Goal: Task Accomplishment & Management: Use online tool/utility

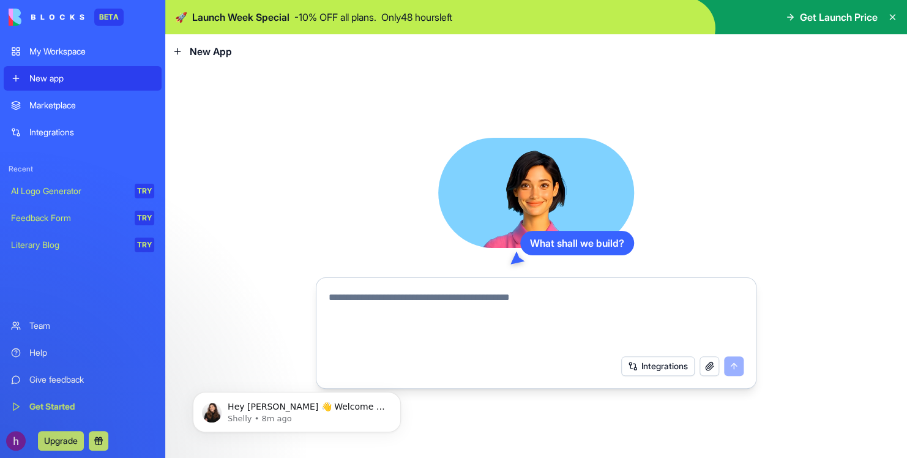
click at [463, 335] on textarea at bounding box center [536, 319] width 415 height 59
click at [705, 367] on button "button" at bounding box center [709, 366] width 20 height 20
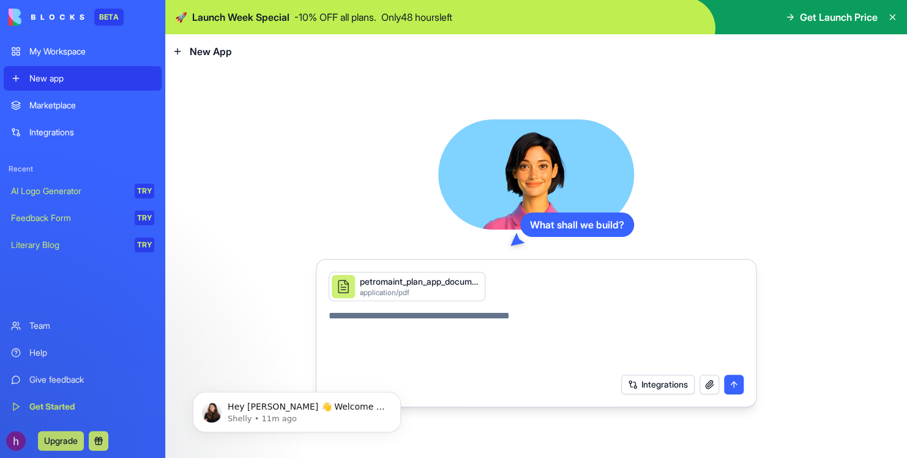
click at [562, 345] on textarea at bounding box center [536, 337] width 415 height 59
type textarea "*"
type textarea "**********"
click at [729, 383] on button "submit" at bounding box center [734, 384] width 20 height 20
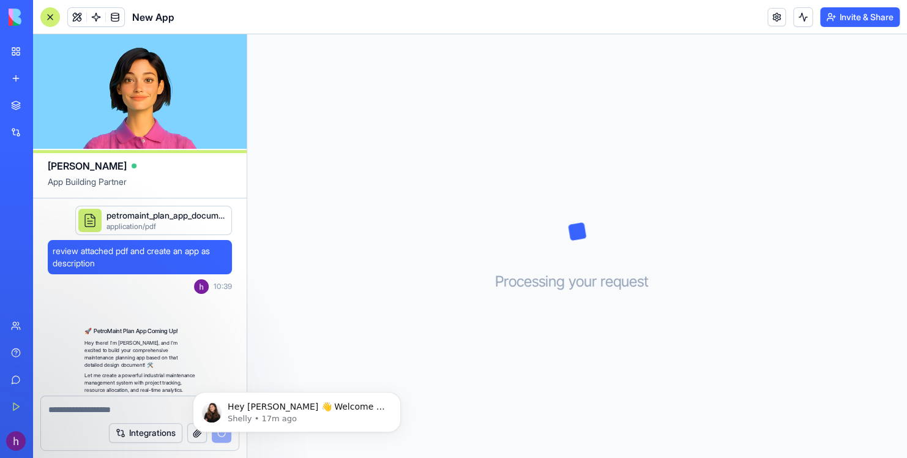
scroll to position [243, 0]
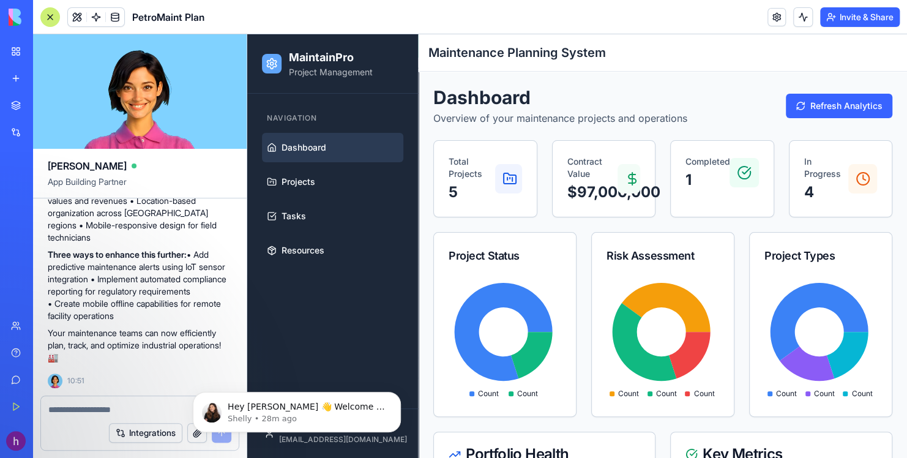
click at [159, 434] on button "Integrations" at bounding box center [145, 433] width 73 height 20
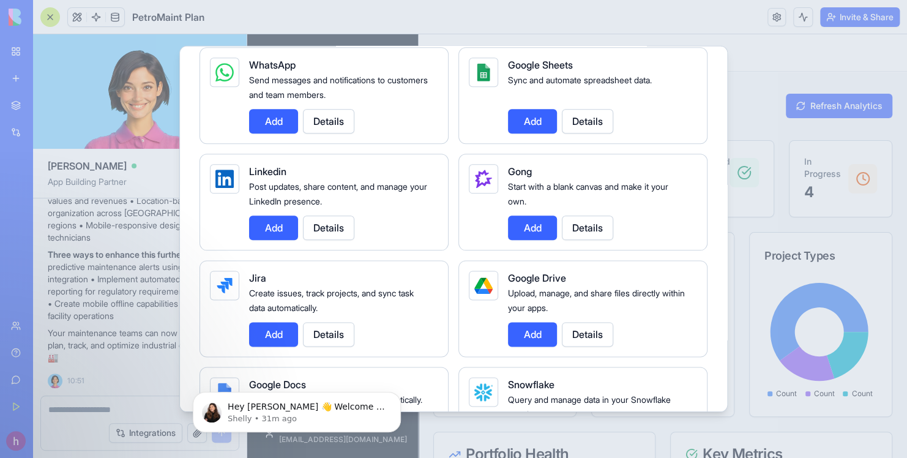
scroll to position [945, 0]
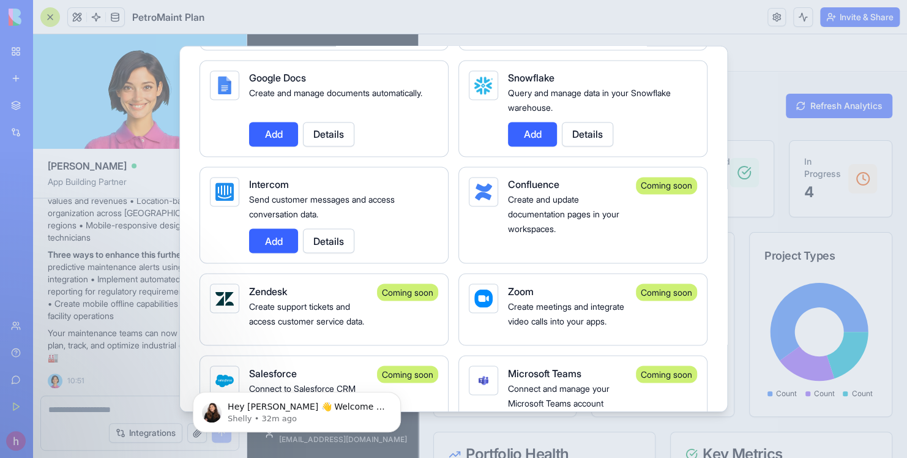
drag, startPoint x: 97, startPoint y: 286, endPoint x: 84, endPoint y: 332, distance: 46.9
click at [84, 333] on div at bounding box center [453, 229] width 907 height 458
